Goal: Information Seeking & Learning: Find specific fact

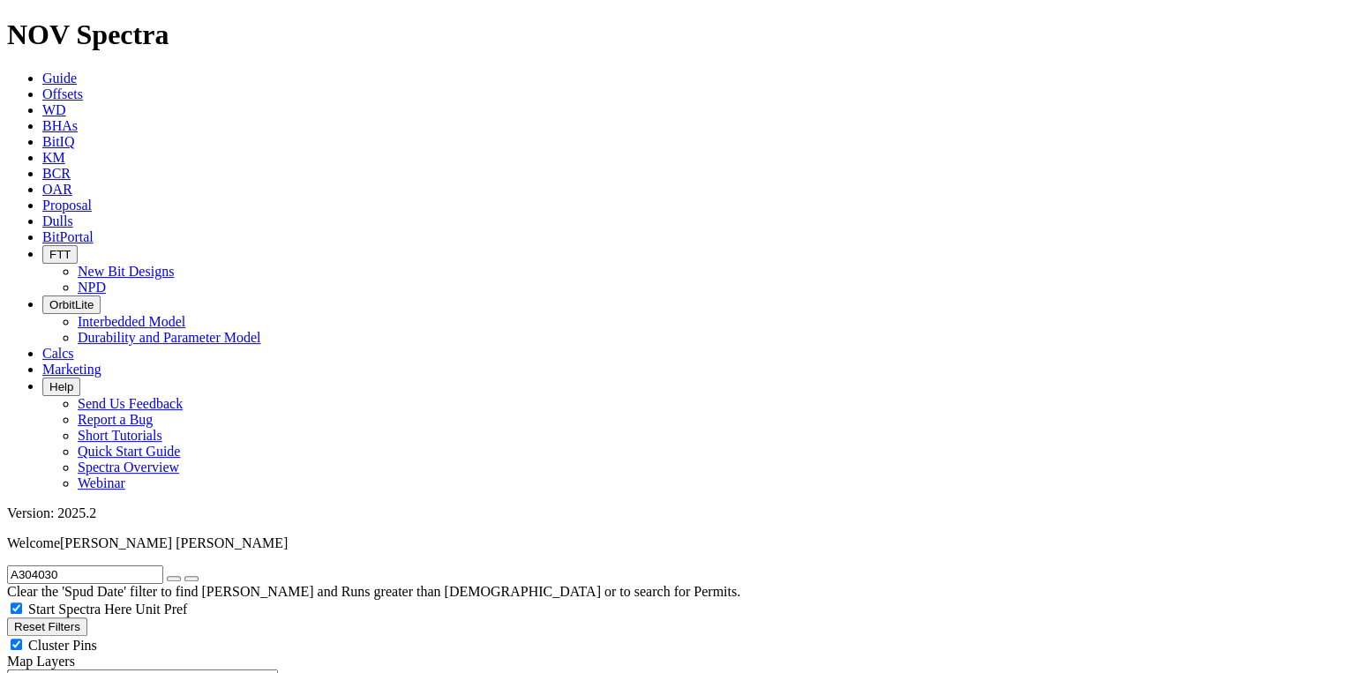
scroll to position [93, 0]
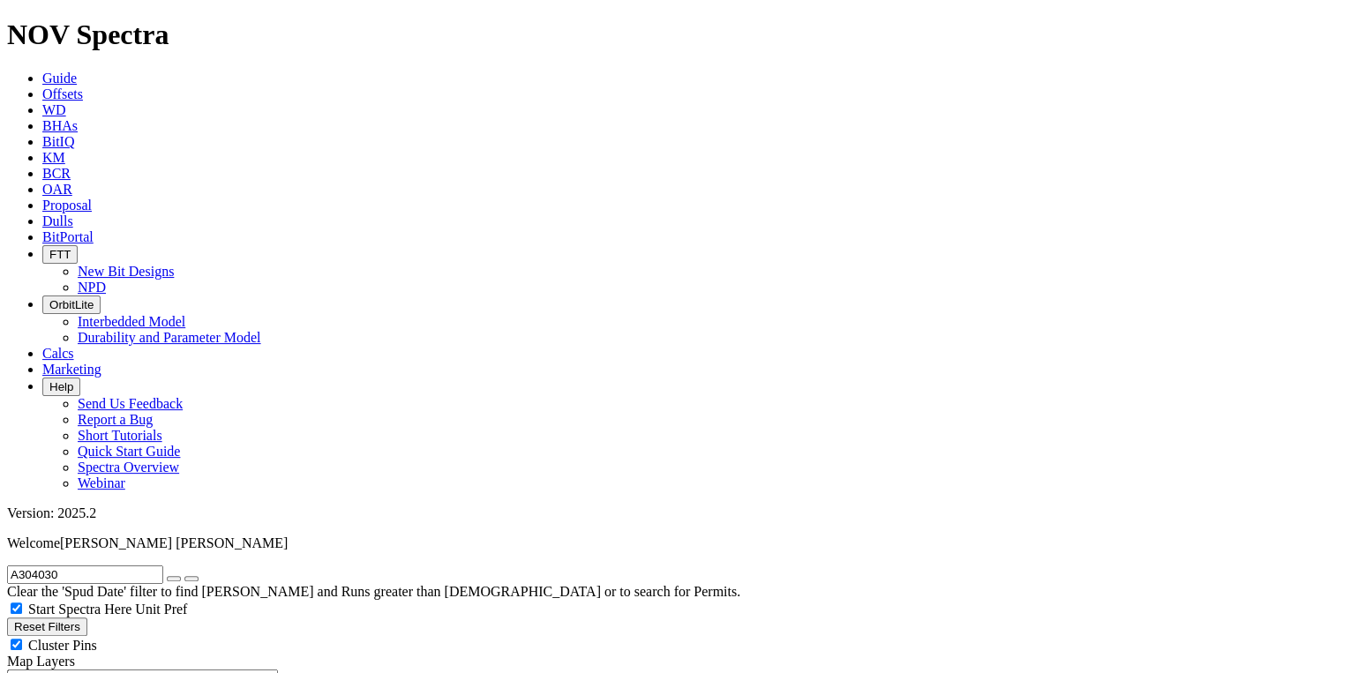
click at [77, 71] on span "Guide" at bounding box center [59, 78] width 34 height 15
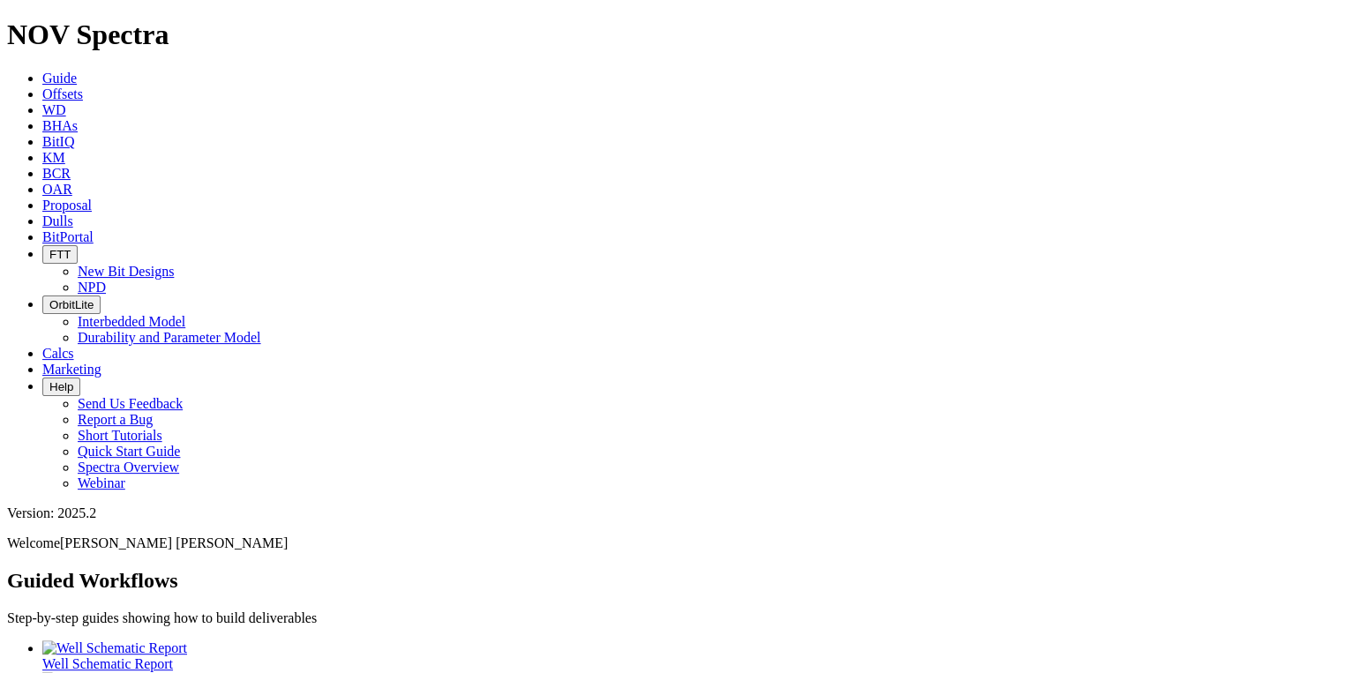
click at [83, 86] on link "Offsets" at bounding box center [62, 93] width 41 height 15
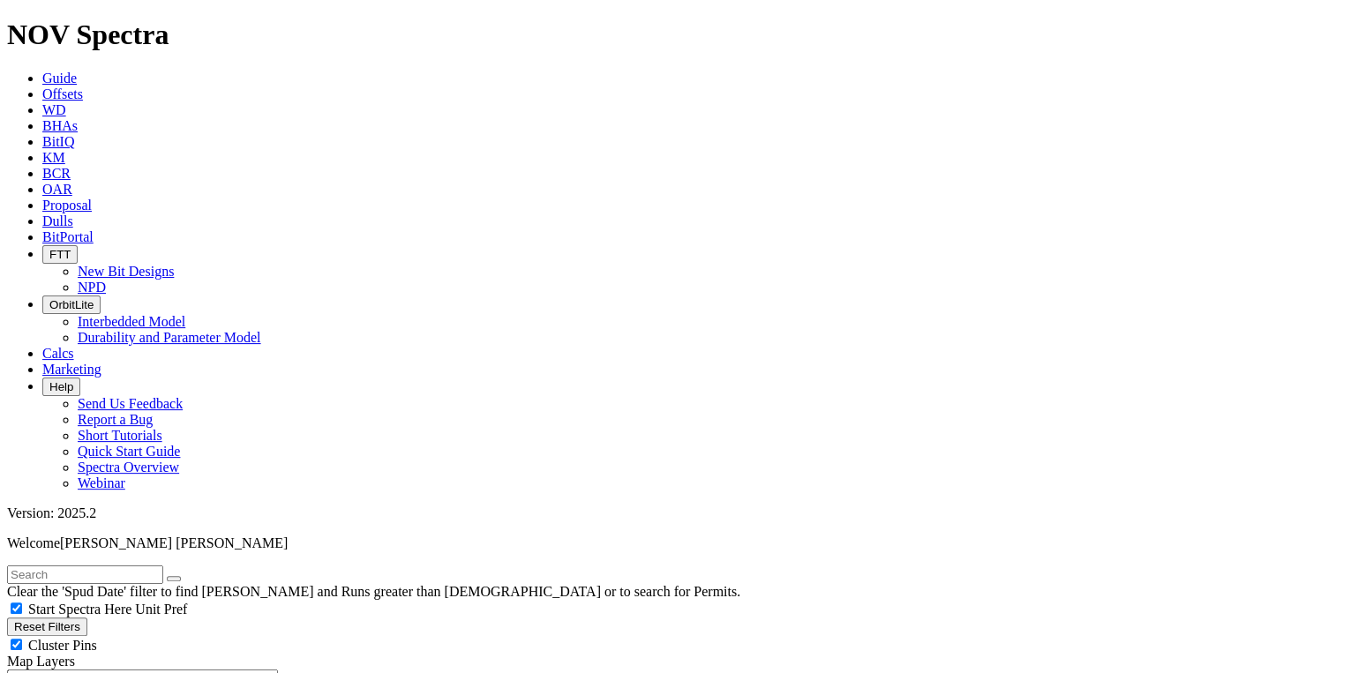
click at [163, 565] on input "text" at bounding box center [85, 574] width 156 height 19
click at [150, 565] on input "text" at bounding box center [85, 574] width 156 height 19
